Goal: Complete application form

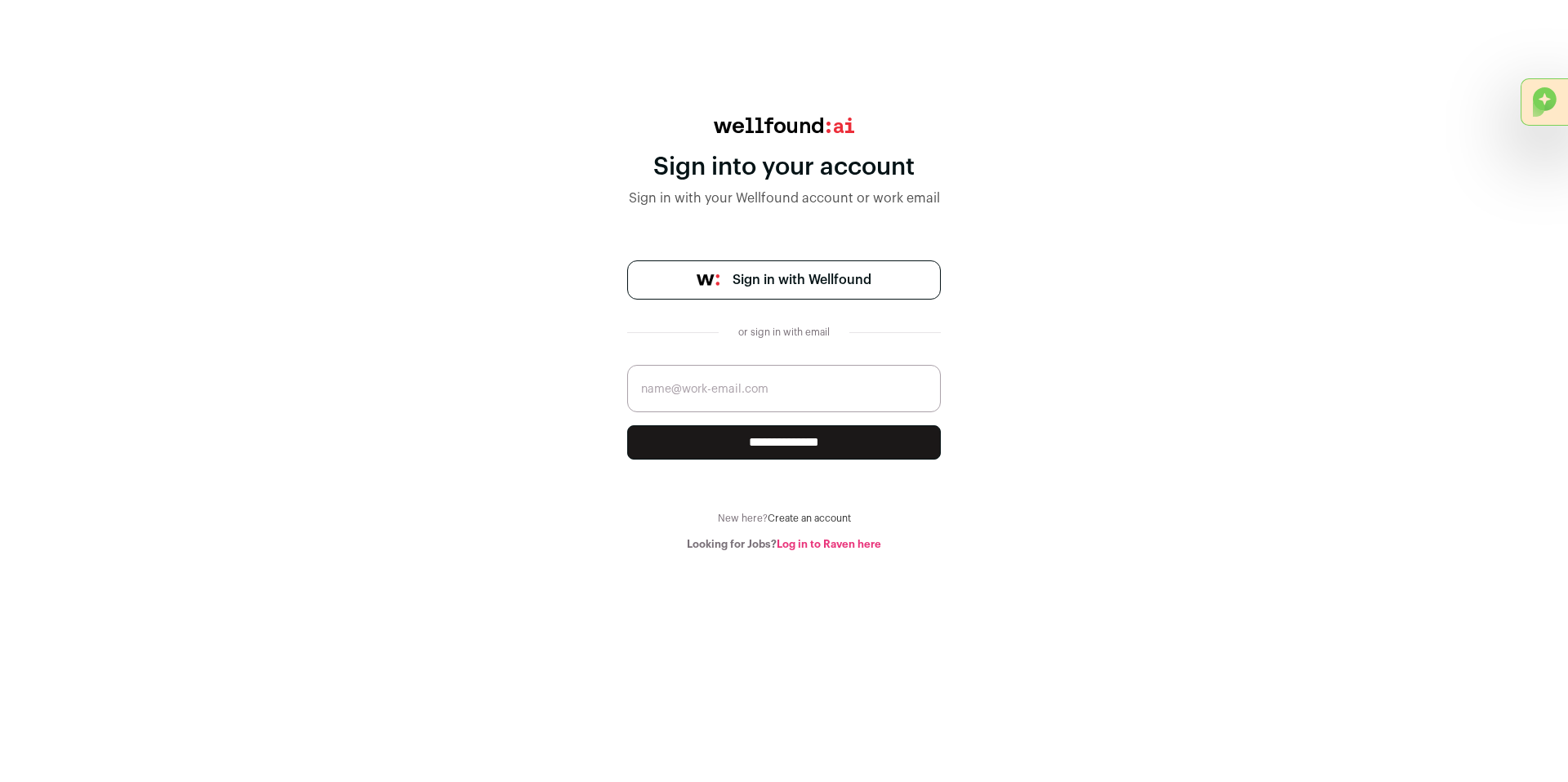
click at [763, 270] on span "Sign in with Wellfound" at bounding box center [802, 279] width 139 height 19
click at [779, 400] on input "email" at bounding box center [783, 388] width 314 height 48
type input "myron.evans@myronevans.com"
click at [769, 447] on input "**********" at bounding box center [783, 442] width 314 height 34
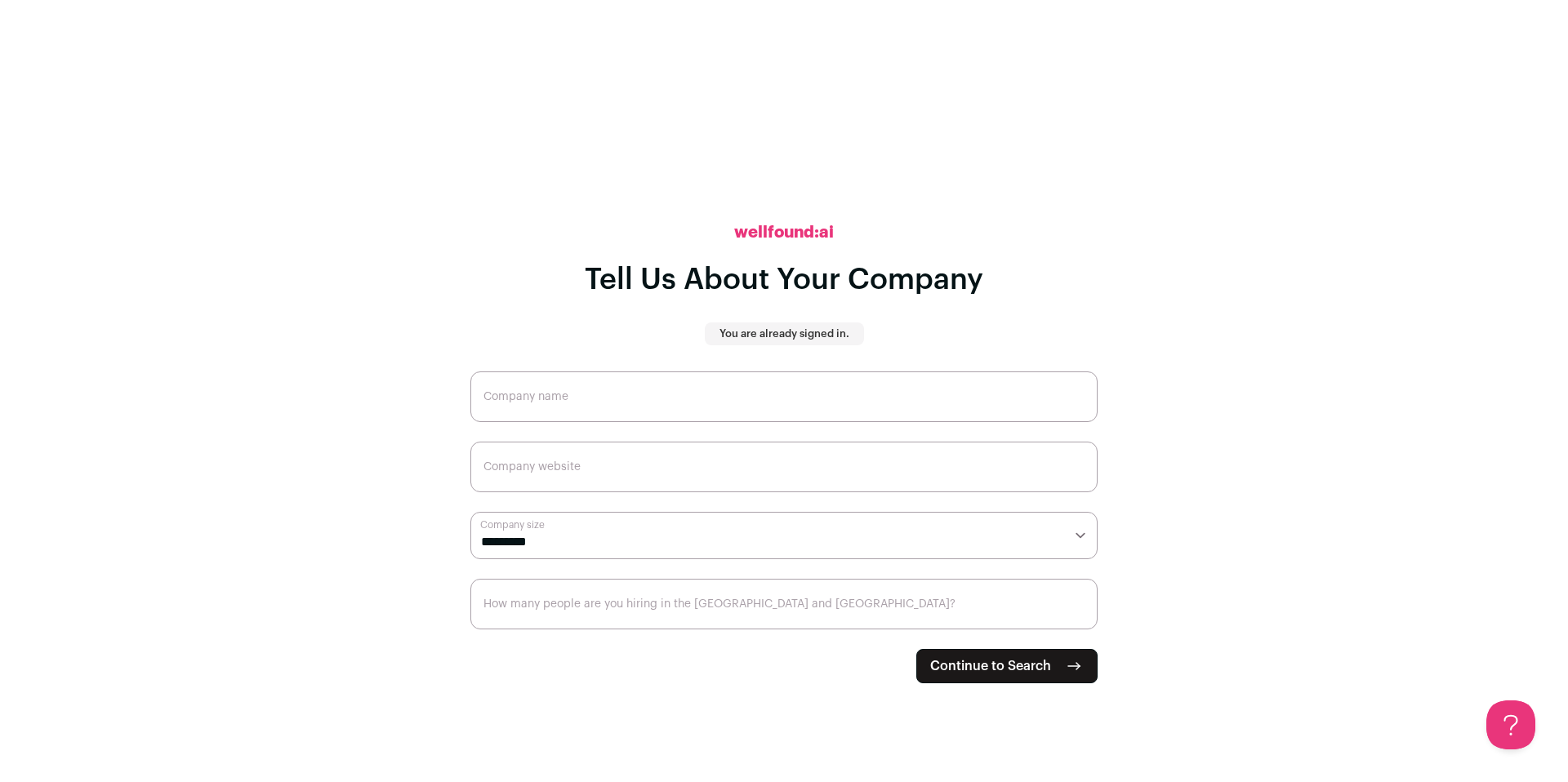
click at [966, 667] on span "Continue to Search" at bounding box center [990, 666] width 120 height 19
click at [805, 411] on input "Company name" at bounding box center [783, 396] width 627 height 51
click at [818, 340] on p "You are already signed in." at bounding box center [784, 334] width 130 height 13
click at [765, 391] on input "Company name" at bounding box center [783, 396] width 627 height 51
click at [803, 394] on input "n/a" at bounding box center [783, 396] width 627 height 51
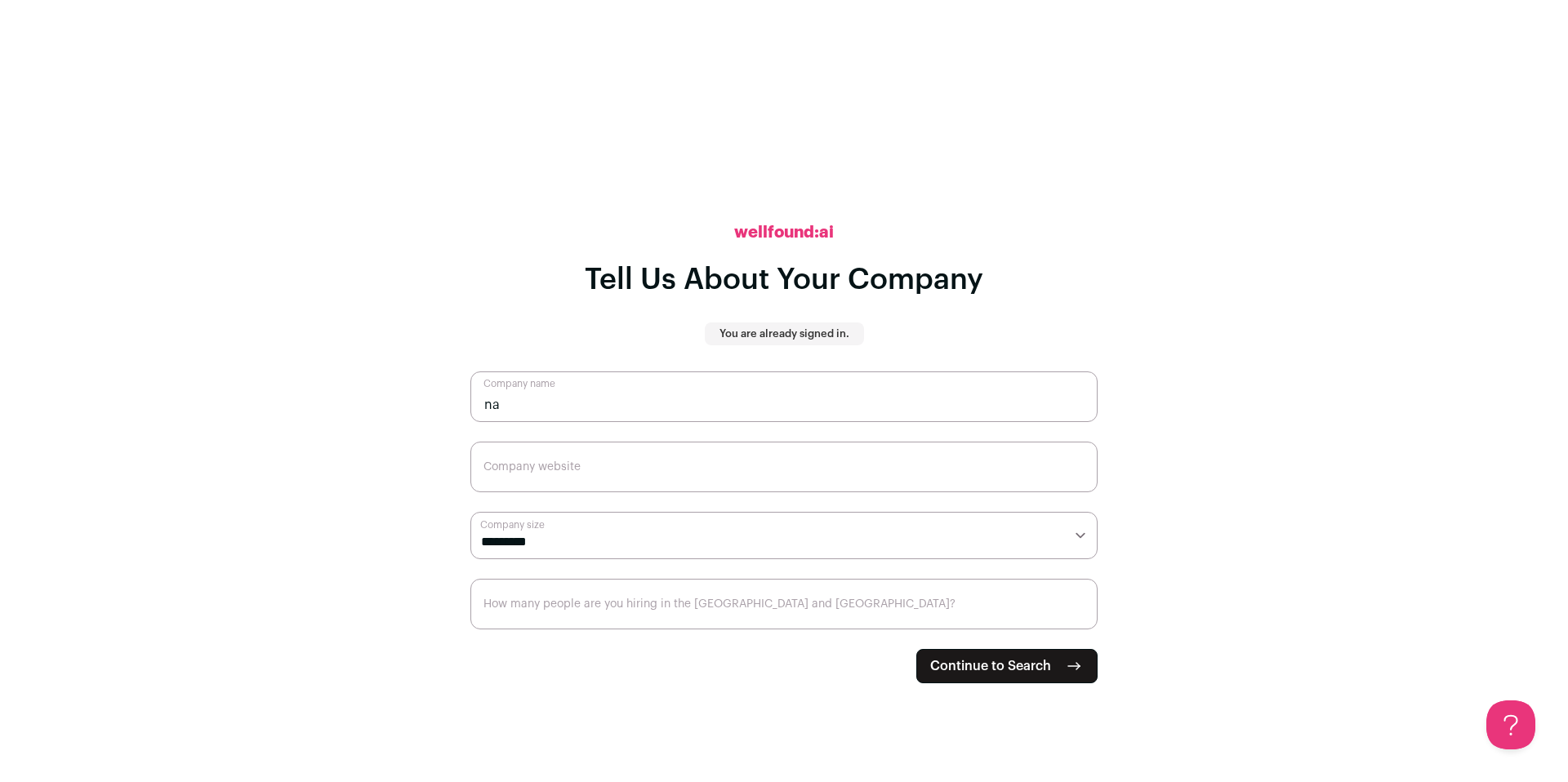
type input "n"
type input "Seeking Employment"
click at [643, 460] on input "Company website" at bounding box center [783, 467] width 627 height 51
click at [573, 528] on select "**********" at bounding box center [783, 535] width 627 height 48
select select "*"
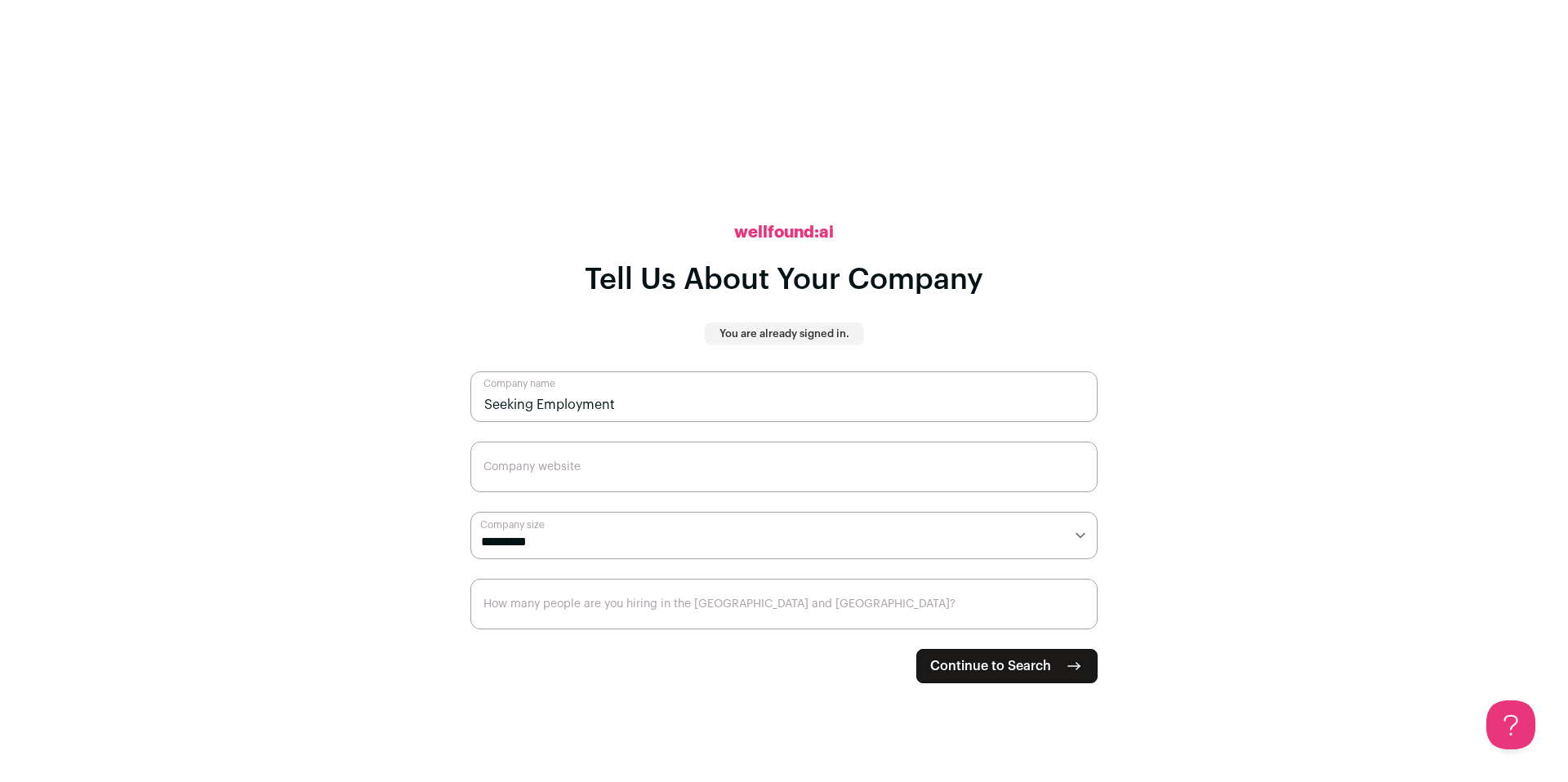
click at [470, 512] on select "**********" at bounding box center [783, 535] width 627 height 48
click at [720, 618] on input "How many people are you hiring in the [GEOGRAPHIC_DATA] and [GEOGRAPHIC_DATA]?" at bounding box center [783, 604] width 627 height 51
click at [966, 672] on span "Continue to Search" at bounding box center [990, 666] width 120 height 19
click at [881, 596] on input "How many people are you hiring in the [GEOGRAPHIC_DATA] and [GEOGRAPHIC_DATA]?" at bounding box center [783, 604] width 627 height 51
click at [806, 329] on p "You are already signed in." at bounding box center [784, 334] width 130 height 13
